Goal: Transaction & Acquisition: Subscribe to service/newsletter

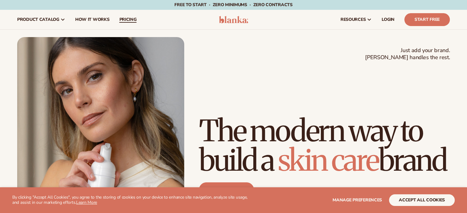
click at [126, 22] on span "pricing" at bounding box center [127, 19] width 17 height 5
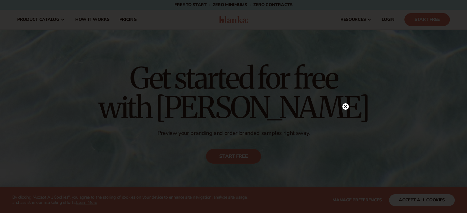
click at [221, 156] on div at bounding box center [233, 106] width 467 height 213
click at [345, 23] on circle at bounding box center [345, 24] width 6 height 6
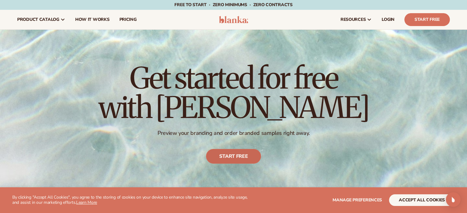
click at [228, 156] on link "Start free" at bounding box center [233, 157] width 55 height 15
